Goal: Task Accomplishment & Management: Complete application form

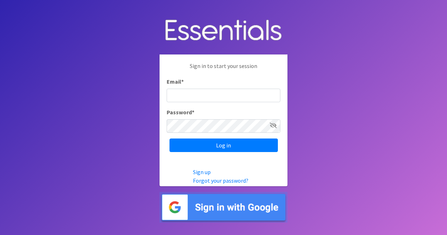
click at [180, 90] on input "Email *" at bounding box center [224, 95] width 114 height 14
click at [184, 95] on input "Email *" at bounding box center [224, 95] width 114 height 14
type input "[EMAIL_ADDRESS][DOMAIN_NAME]"
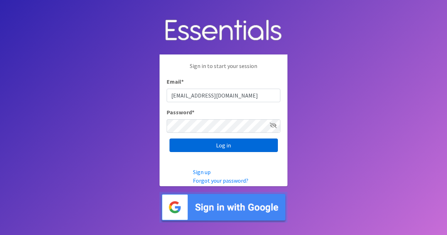
click at [179, 148] on input "Log in" at bounding box center [224, 145] width 108 height 14
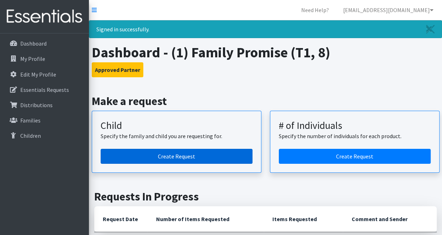
click at [216, 154] on link "Create Request" at bounding box center [177, 156] width 152 height 15
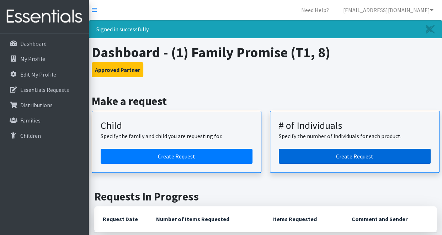
click at [321, 157] on link "Create Request" at bounding box center [355, 156] width 152 height 15
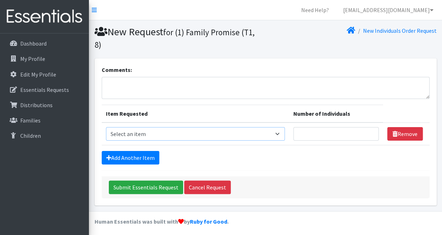
click at [124, 132] on select "Select an item A: Babies - Size 0 (Preemie) A: Babies - Size 01 (newborn) A: Ba…" at bounding box center [195, 134] width 179 height 14
select select "5599"
click at [106, 127] on select "Select an item A: Babies - Size 0 (Preemie) A: Babies - Size 01 (newborn) A: Ba…" at bounding box center [195, 134] width 179 height 14
click at [306, 138] on input "Number of Individuals" at bounding box center [335, 134] width 85 height 14
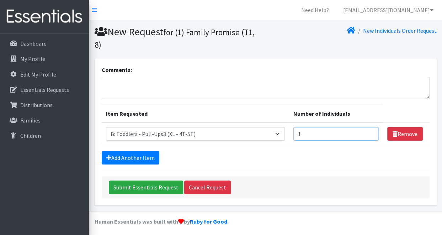
click at [362, 131] on input "1" at bounding box center [335, 134] width 85 height 14
click at [362, 131] on input "2" at bounding box center [335, 134] width 85 height 14
click at [328, 155] on div "Add Another Item" at bounding box center [266, 158] width 328 height 14
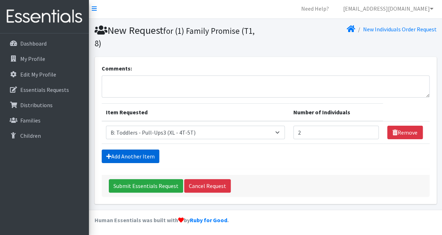
scroll to position [2, 0]
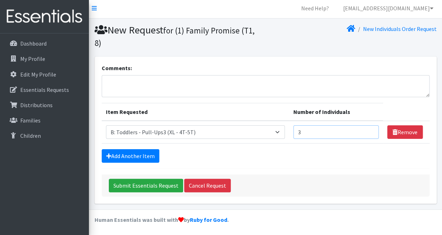
type input "3"
click at [361, 130] on input "3" at bounding box center [335, 132] width 85 height 14
click at [119, 156] on link "Add Another Item" at bounding box center [131, 156] width 58 height 14
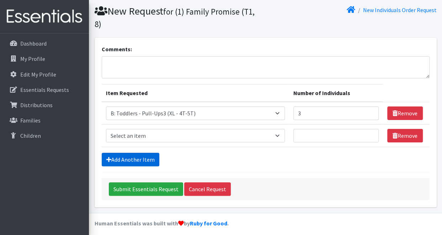
scroll to position [24, 0]
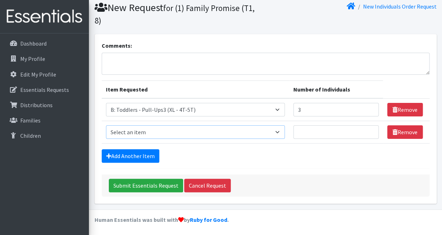
click at [111, 132] on select "Select an item A: Babies - Size 0 (Preemie) A: Babies - Size 01 (newborn) A: Ba…" at bounding box center [195, 132] width 179 height 14
select select "5598"
click at [106, 125] on select "Select an item A: Babies - Size 0 (Preemie) A: Babies - Size 01 (newborn) A: Ba…" at bounding box center [195, 132] width 179 height 14
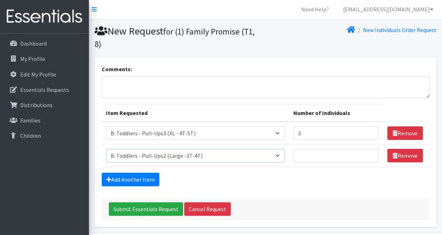
scroll to position [0, 0]
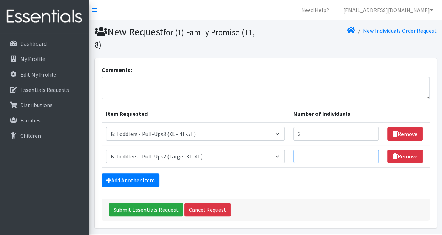
click at [352, 151] on input "Number of Individuals" at bounding box center [335, 156] width 85 height 14
click at [362, 153] on input "1" at bounding box center [335, 156] width 85 height 14
click at [362, 153] on input "2" at bounding box center [335, 156] width 85 height 14
type input "3"
click at [361, 153] on input "3" at bounding box center [335, 156] width 85 height 14
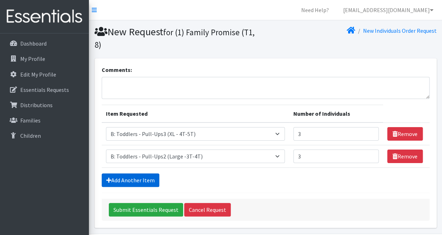
click at [143, 179] on link "Add Another Item" at bounding box center [131, 180] width 58 height 14
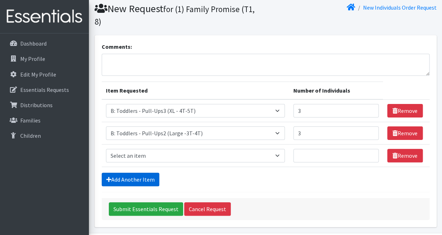
scroll to position [46, 0]
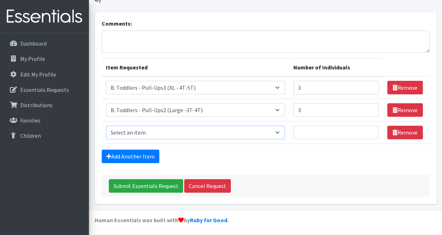
click at [136, 131] on select "Select an item A: Babies - Size 0 (Preemie) A: Babies - Size 01 (newborn) A: Ba…" at bounding box center [195, 132] width 179 height 14
select select "5597"
click at [106, 125] on select "Select an item A: Babies - Size 0 (Preemie) A: Babies - Size 01 (newborn) A: Ba…" at bounding box center [195, 132] width 179 height 14
click at [362, 130] on input "1" at bounding box center [335, 132] width 85 height 14
click at [362, 130] on input "2" at bounding box center [335, 132] width 85 height 14
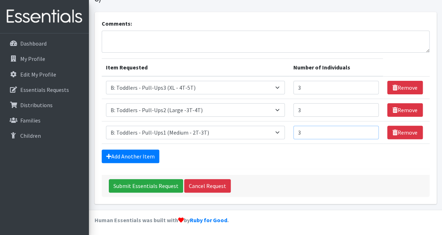
type input "3"
click at [362, 130] on input "3" at bounding box center [335, 132] width 85 height 14
click at [298, 82] on input "3" at bounding box center [335, 88] width 85 height 14
click at [298, 111] on input "3" at bounding box center [335, 110] width 85 height 14
click at [303, 125] on input "3" at bounding box center [335, 132] width 85 height 14
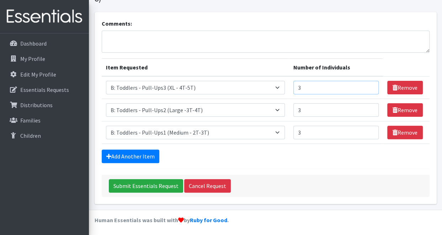
click at [293, 84] on input "3" at bounding box center [335, 88] width 85 height 14
click at [293, 113] on input "3" at bounding box center [335, 110] width 85 height 14
drag, startPoint x: 299, startPoint y: 140, endPoint x: 294, endPoint y: 134, distance: 7.9
click at [294, 134] on td "Number of Individuals 3" at bounding box center [336, 132] width 94 height 22
click at [294, 134] on input "3" at bounding box center [335, 132] width 85 height 14
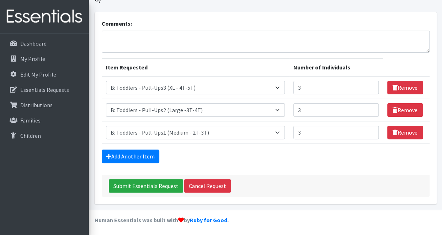
click at [116, 165] on form "Comments: Item Requested Number of Individuals Item Requested Select an item A:…" at bounding box center [266, 107] width 328 height 177
click at [109, 158] on link "Add Another Item" at bounding box center [131, 156] width 58 height 14
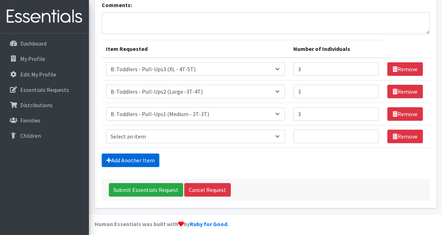
scroll to position [69, 0]
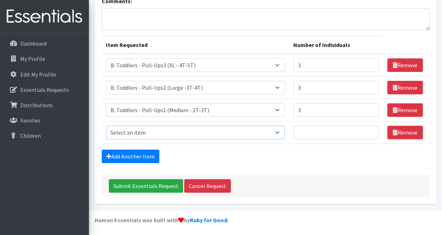
click at [108, 134] on select "Select an item A: Babies - Size 0 (Preemie) A: Babies - Size 01 (newborn) A: Ba…" at bounding box center [195, 132] width 179 height 14
select select "5610"
click at [106, 125] on select "Select an item A: Babies - Size 0 (Preemie) A: Babies - Size 01 (newborn) A: Ba…" at bounding box center [195, 132] width 179 height 14
click at [293, 128] on input "Number of Individuals" at bounding box center [335, 132] width 85 height 14
click at [364, 129] on input "1" at bounding box center [335, 132] width 85 height 14
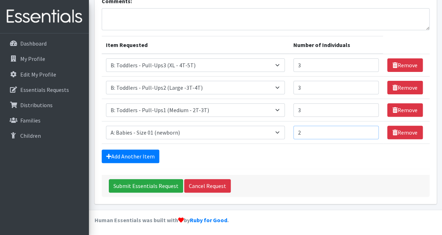
type input "2"
click at [364, 129] on input "2" at bounding box center [335, 132] width 85 height 14
click at [137, 154] on link "Add Another Item" at bounding box center [131, 156] width 58 height 14
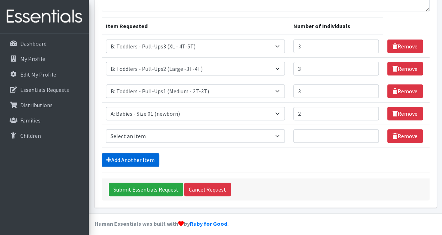
scroll to position [91, 0]
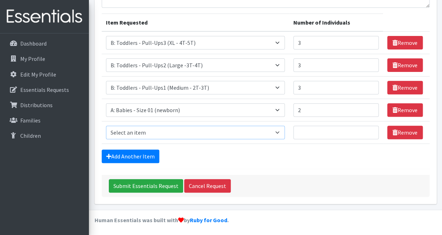
click at [126, 128] on select "Select an item A: Babies - Size 0 (Preemie) A: Babies - Size 01 (newborn) A: Ba…" at bounding box center [195, 132] width 179 height 14
select select "5613"
click at [106, 125] on select "Select an item A: Babies - Size 0 (Preemie) A: Babies - Size 01 (newborn) A: Ba…" at bounding box center [195, 132] width 179 height 14
click at [308, 132] on input "Number of Individuals" at bounding box center [335, 132] width 85 height 14
click at [361, 129] on input "1" at bounding box center [335, 132] width 85 height 14
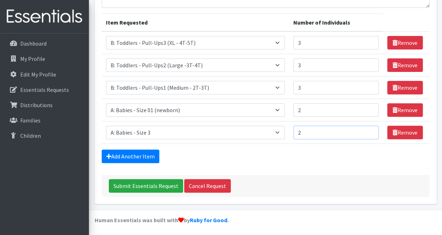
type input "2"
click at [361, 129] on input "2" at bounding box center [335, 132] width 85 height 14
click at [146, 157] on link "Add Another Item" at bounding box center [131, 156] width 58 height 14
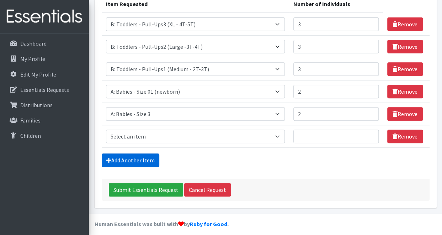
scroll to position [113, 0]
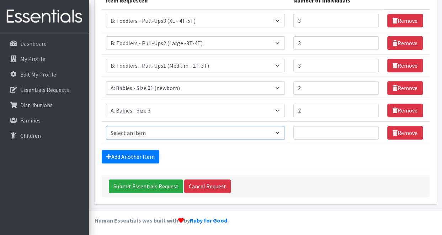
click at [119, 129] on select "Select an item A: Babies - Size 0 (Preemie) A: Babies - Size 01 (newborn) A: Ba…" at bounding box center [195, 133] width 179 height 14
select select "5614"
click at [106, 126] on select "Select an item A: Babies - Size 0 (Preemie) A: Babies - Size 01 (newborn) A: Ba…" at bounding box center [195, 133] width 179 height 14
click at [362, 128] on input "1" at bounding box center [335, 133] width 85 height 14
type input "2"
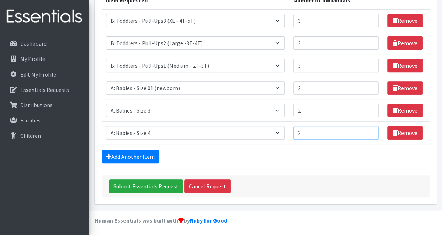
click at [362, 128] on input "2" at bounding box center [335, 133] width 85 height 14
click at [257, 84] on select "Select an item A: Babies - Size 0 (Preemie) A: Babies - Size 01 (newborn) A: Ba…" at bounding box center [195, 88] width 179 height 14
select select "5612"
click at [106, 81] on select "Select an item A: Babies - Size 0 (Preemie) A: Babies - Size 01 (newborn) A: Ba…" at bounding box center [195, 88] width 179 height 14
type input "3"
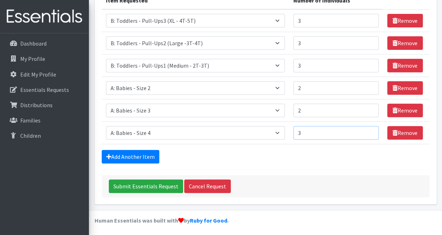
click at [362, 128] on input "3" at bounding box center [335, 133] width 85 height 14
type input "3"
click at [362, 106] on input "3" at bounding box center [335, 110] width 85 height 14
type input "4"
click at [362, 62] on input "4" at bounding box center [335, 66] width 85 height 14
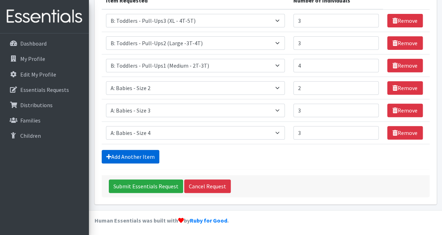
click at [141, 150] on link "Add Another Item" at bounding box center [131, 157] width 58 height 14
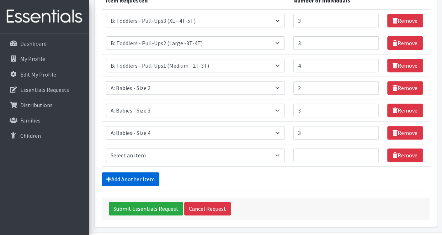
scroll to position [135, 0]
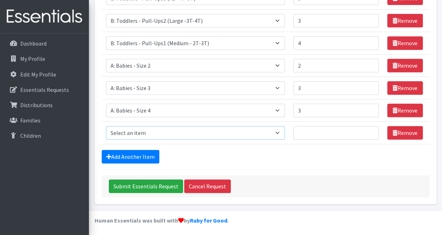
click at [130, 132] on select "Select an item A: Babies - Size 0 (Preemie) A: Babies - Size 01 (newborn) A: Ba…" at bounding box center [195, 133] width 179 height 14
select select "5617"
click at [106, 126] on select "Select an item A: Babies - Size 0 (Preemie) A: Babies - Size 01 (newborn) A: Ba…" at bounding box center [195, 133] width 179 height 14
click at [292, 143] on form "Comments: Item Requested Number of Individuals Item Requested Select an item A:…" at bounding box center [266, 63] width 328 height 267
click at [293, 135] on input "Number of Individuals" at bounding box center [335, 133] width 85 height 14
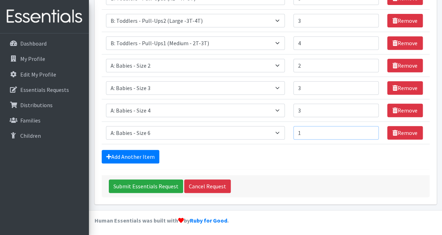
type input "1"
click at [360, 128] on input "1" at bounding box center [335, 133] width 85 height 14
click at [361, 19] on input "3" at bounding box center [335, 21] width 85 height 14
type input "4"
click at [361, 19] on input "4" at bounding box center [335, 21] width 85 height 14
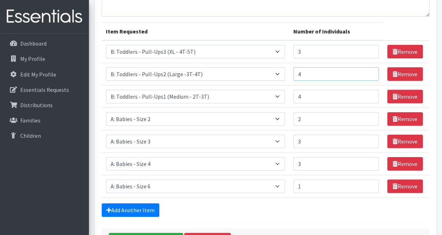
scroll to position [80, 0]
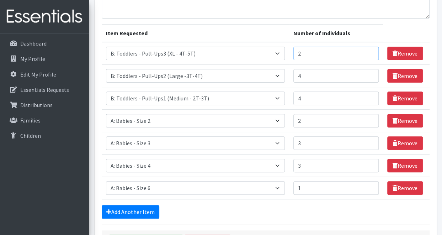
type input "2"
click at [363, 56] on input "2" at bounding box center [335, 54] width 85 height 14
click at [362, 76] on input "3" at bounding box center [335, 76] width 85 height 14
type input "2"
click at [362, 76] on input "2" at bounding box center [335, 76] width 85 height 14
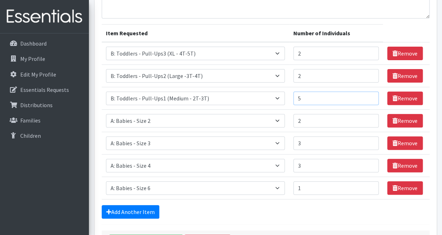
click at [362, 97] on input "5" at bounding box center [335, 98] width 85 height 14
click at [362, 97] on input "6" at bounding box center [335, 98] width 85 height 14
click at [362, 99] on input "5" at bounding box center [335, 98] width 85 height 14
click at [362, 99] on input "4" at bounding box center [335, 98] width 85 height 14
click at [362, 99] on input "3" at bounding box center [335, 98] width 85 height 14
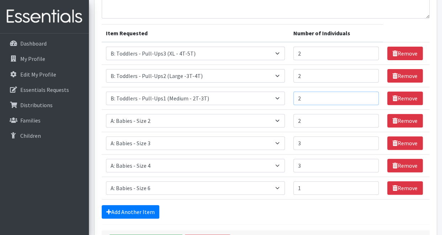
type input "2"
click at [362, 99] on input "2" at bounding box center [335, 98] width 85 height 14
click at [398, 188] on link "Remove" at bounding box center [405, 188] width 36 height 14
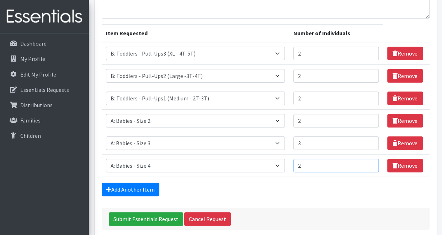
click at [363, 167] on input "2" at bounding box center [335, 165] width 85 height 14
type input "1"
click at [363, 167] on input "1" at bounding box center [335, 165] width 85 height 14
type input "2"
click at [362, 144] on input "2" at bounding box center [335, 143] width 85 height 14
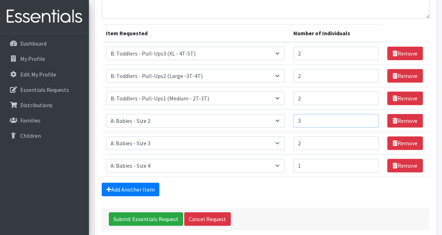
click at [362, 119] on input "3" at bounding box center [335, 121] width 85 height 14
click at [362, 120] on input "2" at bounding box center [335, 121] width 85 height 14
type input "1"
click at [362, 120] on input "1" at bounding box center [335, 121] width 85 height 14
type input "1"
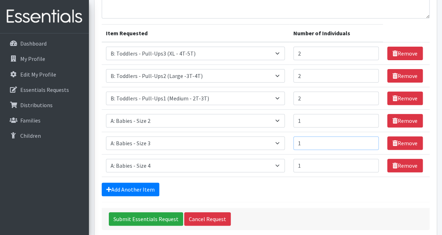
click at [363, 144] on input "1" at bounding box center [335, 143] width 85 height 14
type input "1"
click at [362, 76] on input "1" at bounding box center [335, 76] width 85 height 14
click at [156, 216] on input "Submit Essentials Request" at bounding box center [146, 219] width 74 height 14
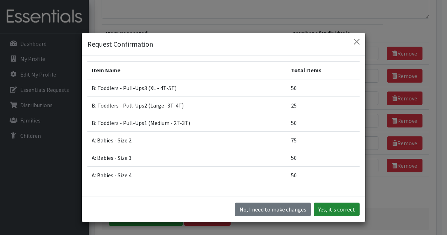
click at [338, 209] on button "Yes, it's correct" at bounding box center [337, 209] width 46 height 14
